Goal: Task Accomplishment & Management: Use online tool/utility

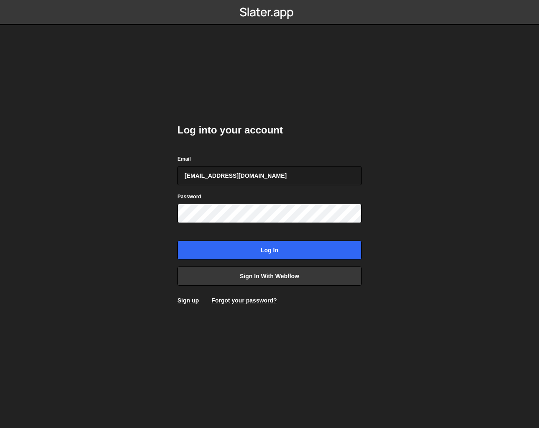
type input "[EMAIL_ADDRESS][DOMAIN_NAME]"
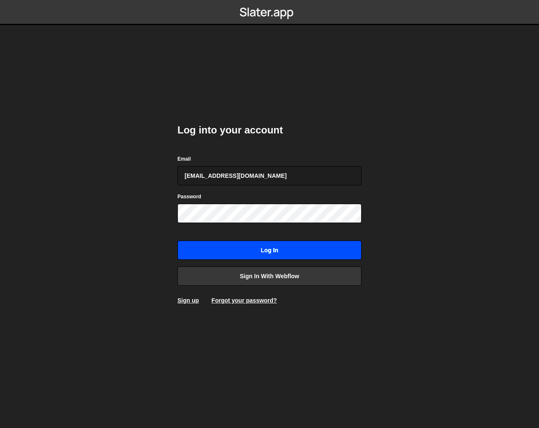
click at [268, 252] on input "Log in" at bounding box center [270, 250] width 184 height 19
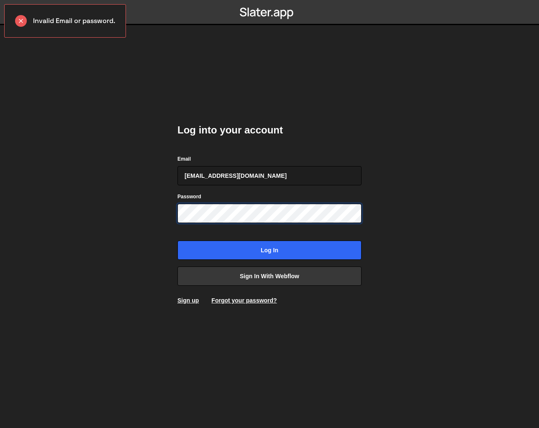
click at [178, 241] on input "Log in" at bounding box center [270, 250] width 184 height 19
click at [22, 21] on rect at bounding box center [21, 21] width 12 height 12
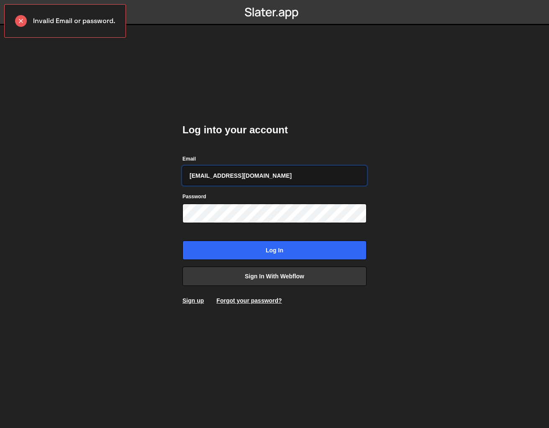
click at [205, 177] on input "[EMAIL_ADDRESS][DOMAIN_NAME]" at bounding box center [275, 175] width 184 height 19
type input "[PERSON_NAME][EMAIL_ADDRESS][PERSON_NAME][DOMAIN_NAME]"
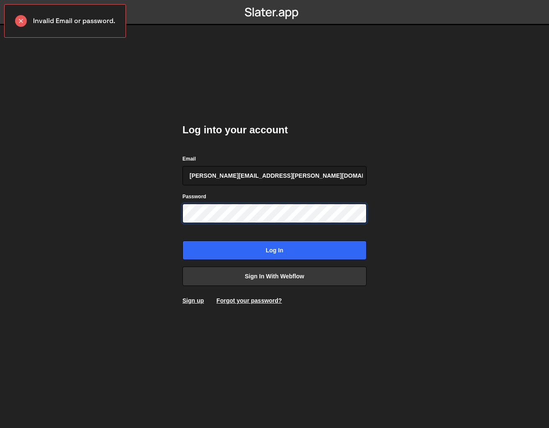
click at [183, 240] on input "Log in" at bounding box center [275, 249] width 184 height 19
